Goal: Information Seeking & Learning: Learn about a topic

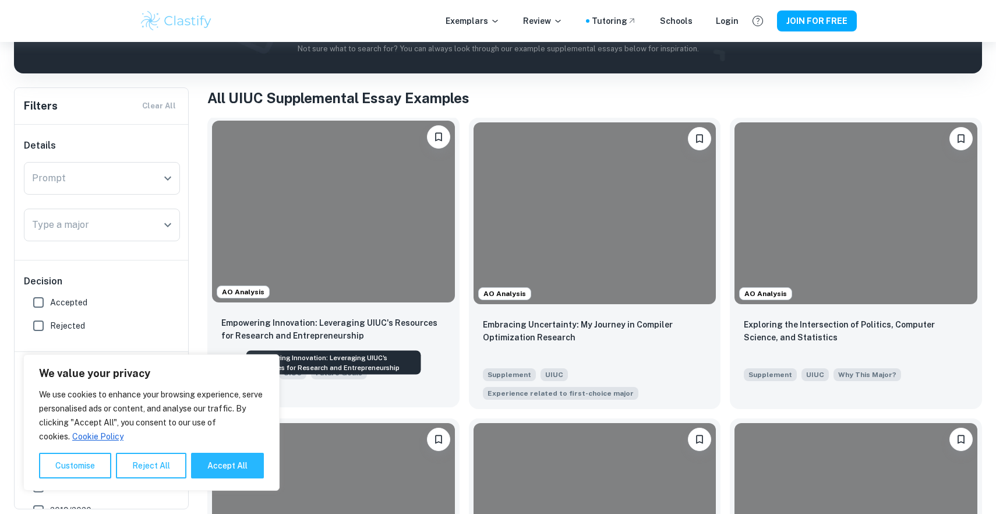
scroll to position [245, 0]
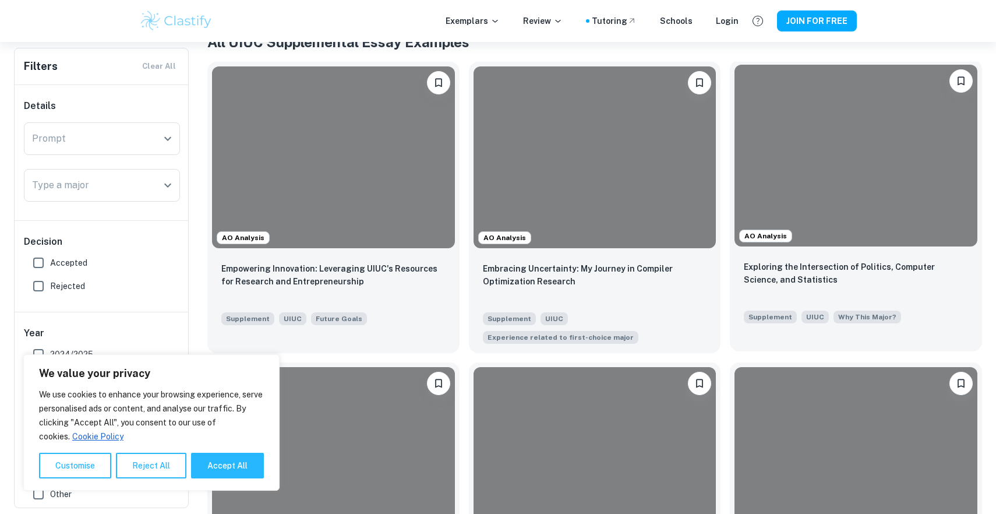
click at [776, 258] on div "Exploring the Intersection of Politics, Computer Science, and Statistics Supple…" at bounding box center [856, 292] width 252 height 82
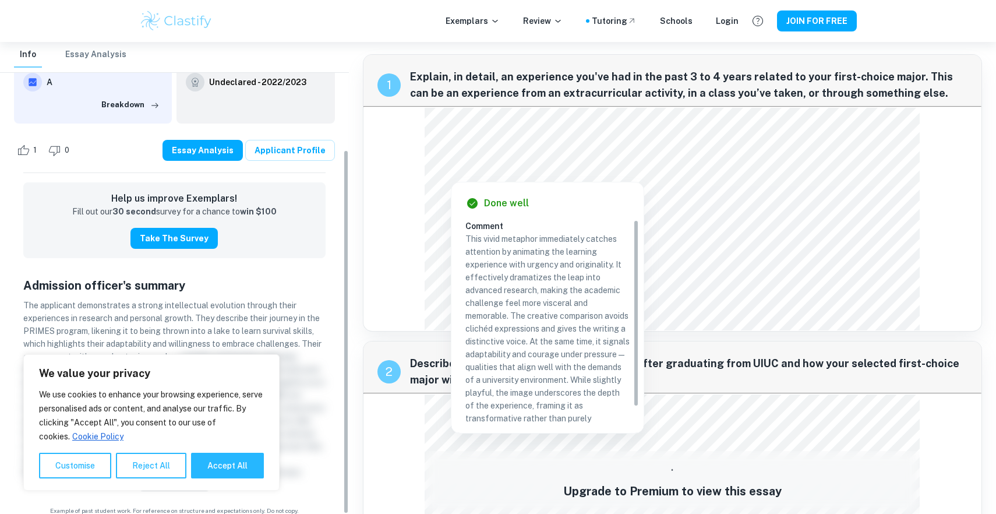
scroll to position [7, 0]
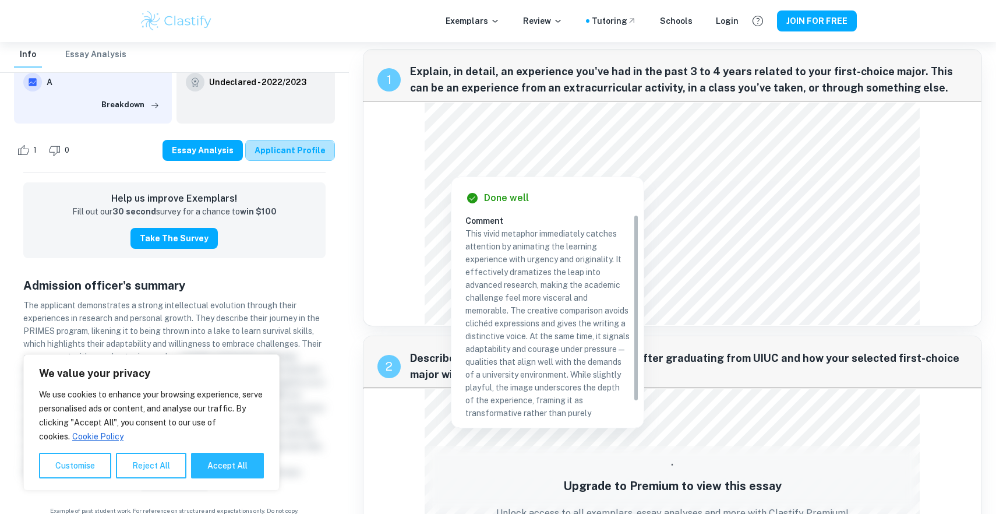
click at [298, 140] on link "Applicant Profile" at bounding box center [290, 150] width 90 height 21
